Goal: Transaction & Acquisition: Register for event/course

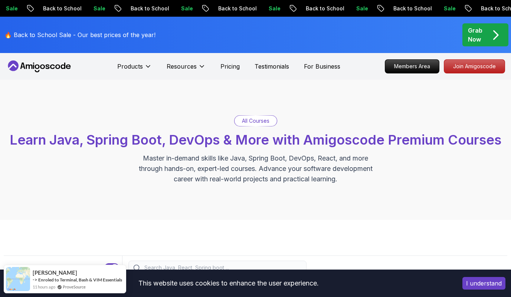
click at [52, 71] on icon at bounding box center [39, 67] width 67 height 12
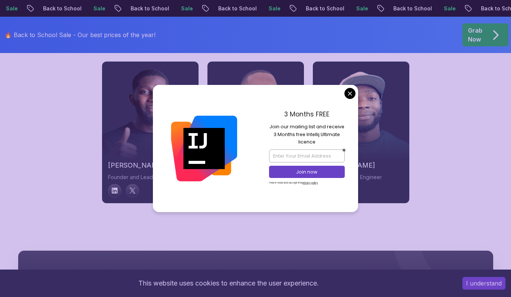
scroll to position [2536, 0]
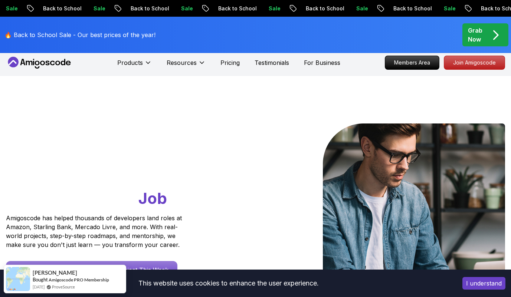
scroll to position [0, 0]
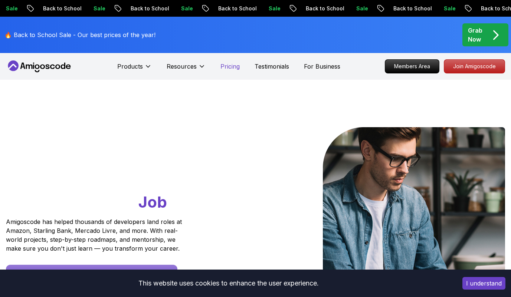
click at [225, 65] on p "Pricing" at bounding box center [230, 66] width 19 height 9
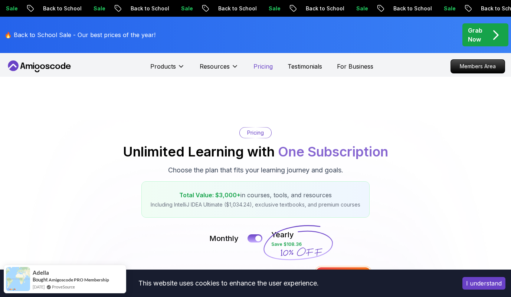
click at [269, 69] on p "Pricing" at bounding box center [263, 66] width 19 height 9
click at [258, 69] on p "Pricing" at bounding box center [263, 66] width 19 height 9
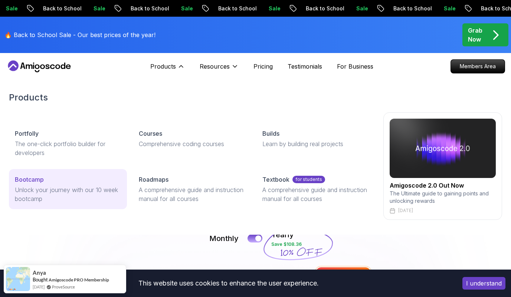
click at [43, 177] on p "Bootcamp" at bounding box center [29, 179] width 29 height 9
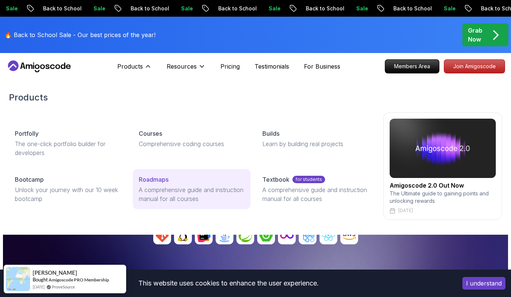
click at [161, 179] on p "Roadmaps" at bounding box center [154, 179] width 30 height 9
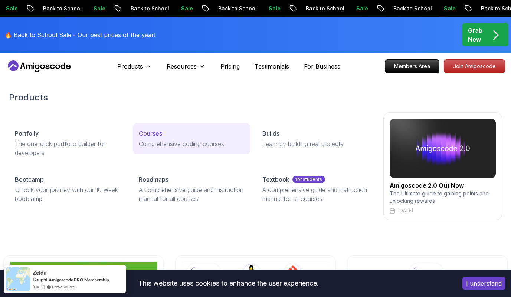
click at [154, 137] on p "Courses" at bounding box center [150, 133] width 23 height 9
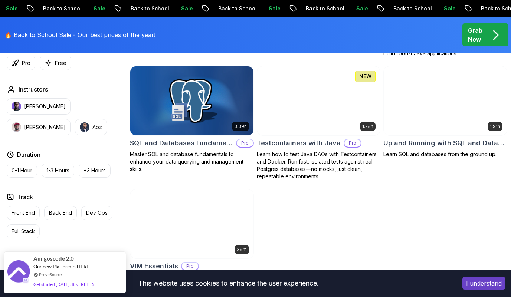
scroll to position [1975, 0]
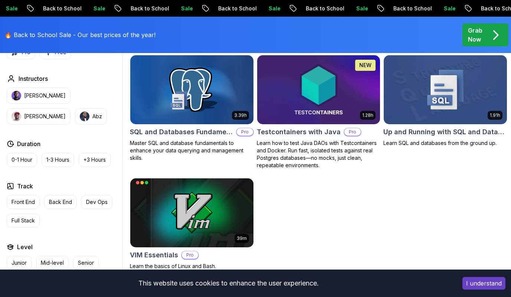
click at [426, 115] on img at bounding box center [445, 90] width 129 height 72
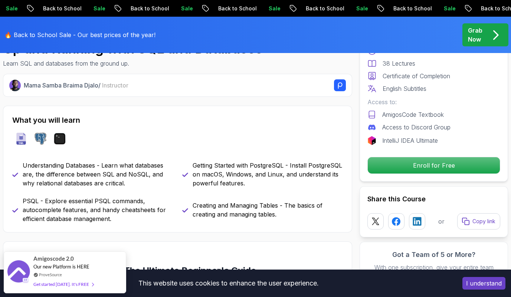
scroll to position [282, 0]
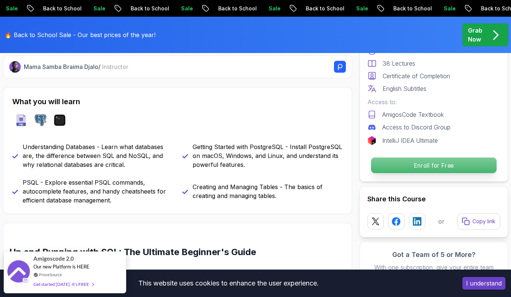
click at [389, 166] on p "Enroll for Free" at bounding box center [434, 166] width 126 height 16
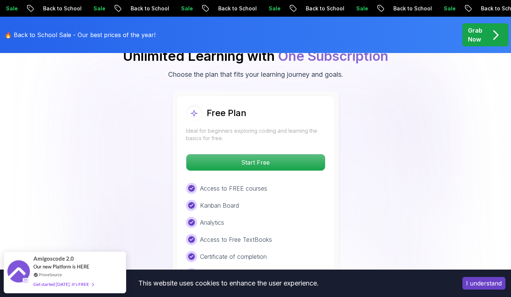
scroll to position [1382, 0]
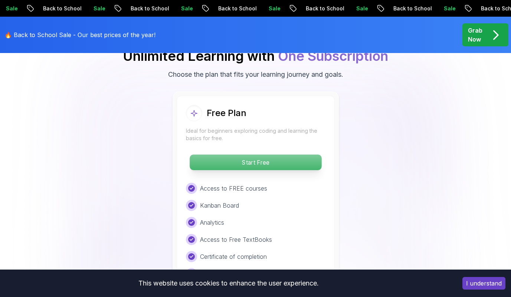
click at [290, 166] on p "Start Free" at bounding box center [256, 163] width 132 height 16
